Goal: Find specific page/section: Find specific page/section

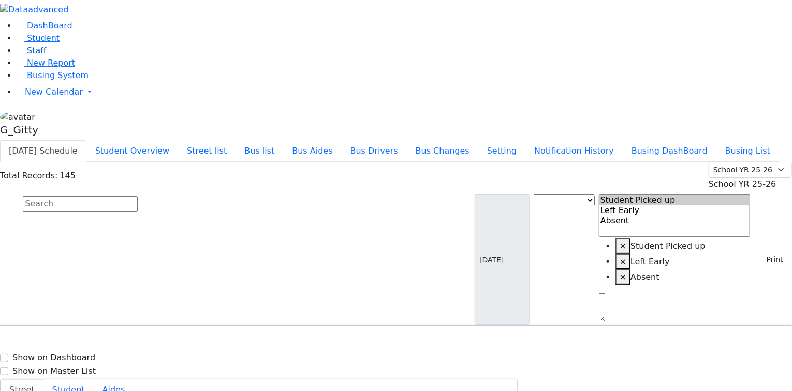
click at [27, 55] on span "Staff" at bounding box center [36, 51] width 19 height 10
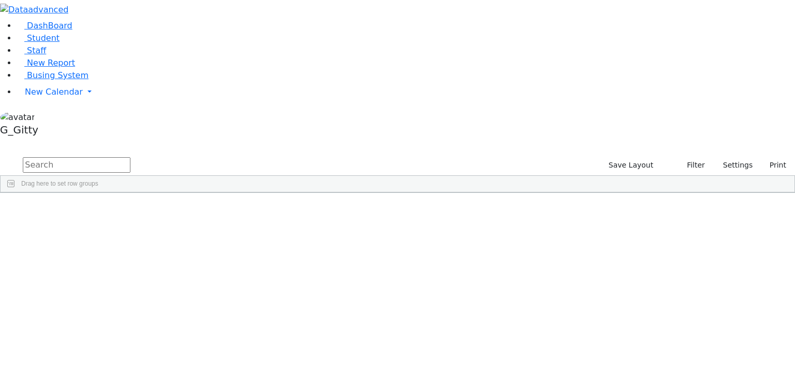
click at [130, 157] on input "text" at bounding box center [77, 165] width 108 height 16
type input "[PERSON_NAME]"
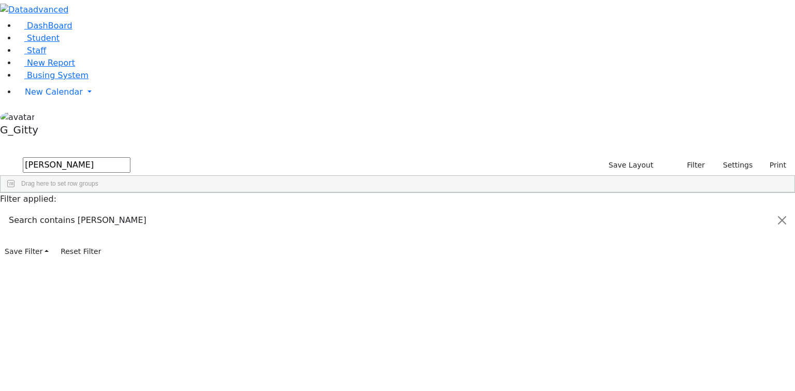
click at [130, 157] on input "[PERSON_NAME]" at bounding box center [77, 165] width 108 height 16
type input "[PERSON_NAME]"
click at [130, 157] on input "[PERSON_NAME]" at bounding box center [77, 165] width 108 height 16
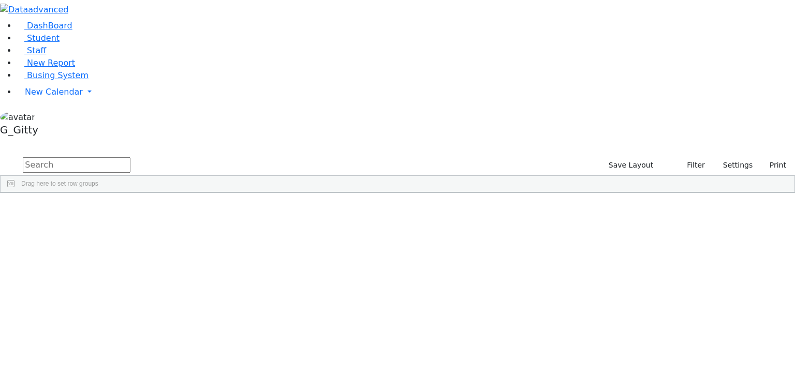
click at [130, 157] on input "text" at bounding box center [77, 165] width 108 height 16
click at [239, 296] on span "Export" at bounding box center [203, 303] width 71 height 14
click at [275, 299] on span at bounding box center [271, 306] width 8 height 14
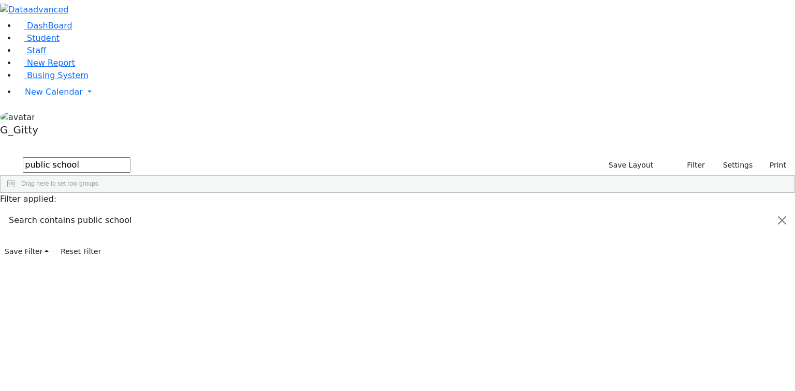
click at [130, 157] on input "public school" at bounding box center [77, 165] width 108 height 16
click at [83, 32] on li "DashBoard" at bounding box center [406, 26] width 778 height 12
drag, startPoint x: 146, startPoint y: 13, endPoint x: 159, endPoint y: 16, distance: 13.1
click at [159, 140] on div "Staffs 212 A 24 K 24 W 24 A 24 K 24 W 24 876" at bounding box center [397, 148] width 795 height 16
drag, startPoint x: 159, startPoint y: 16, endPoint x: 151, endPoint y: 9, distance: 11.1
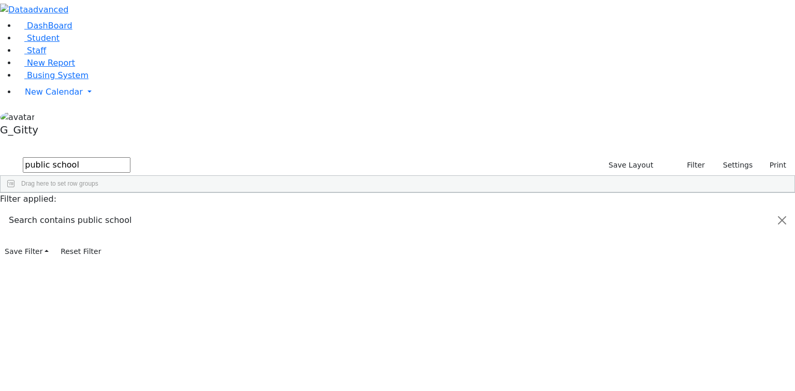
click at [143, 140] on div "Staffs 212 A 24 K 24 W 24 A 24 K 24 W 24 876" at bounding box center [397, 148] width 795 height 16
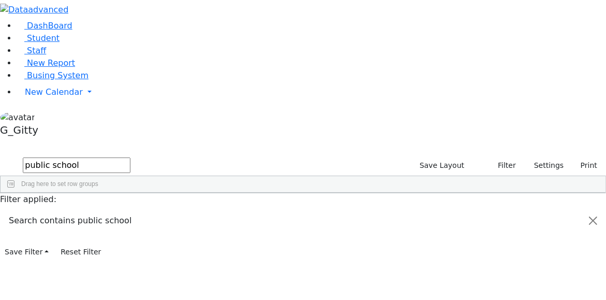
click at [130, 157] on input "public school" at bounding box center [77, 165] width 108 height 16
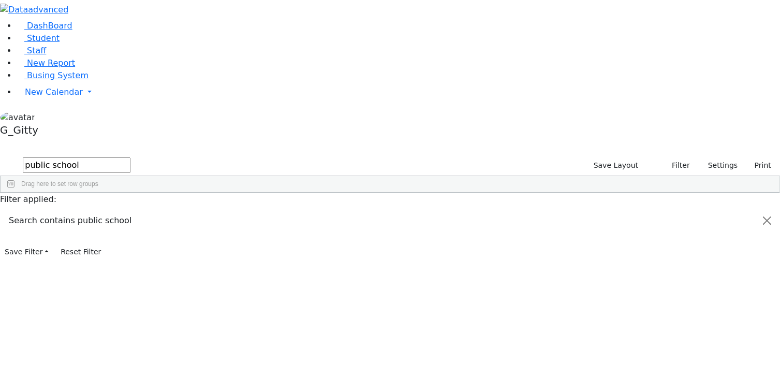
click at [130, 157] on input "public school" at bounding box center [77, 165] width 108 height 16
type input "p"
type input "[PERSON_NAME]"
click at [60, 43] on link "Student" at bounding box center [38, 38] width 43 height 10
